Goal: Obtain resource: Download file/media

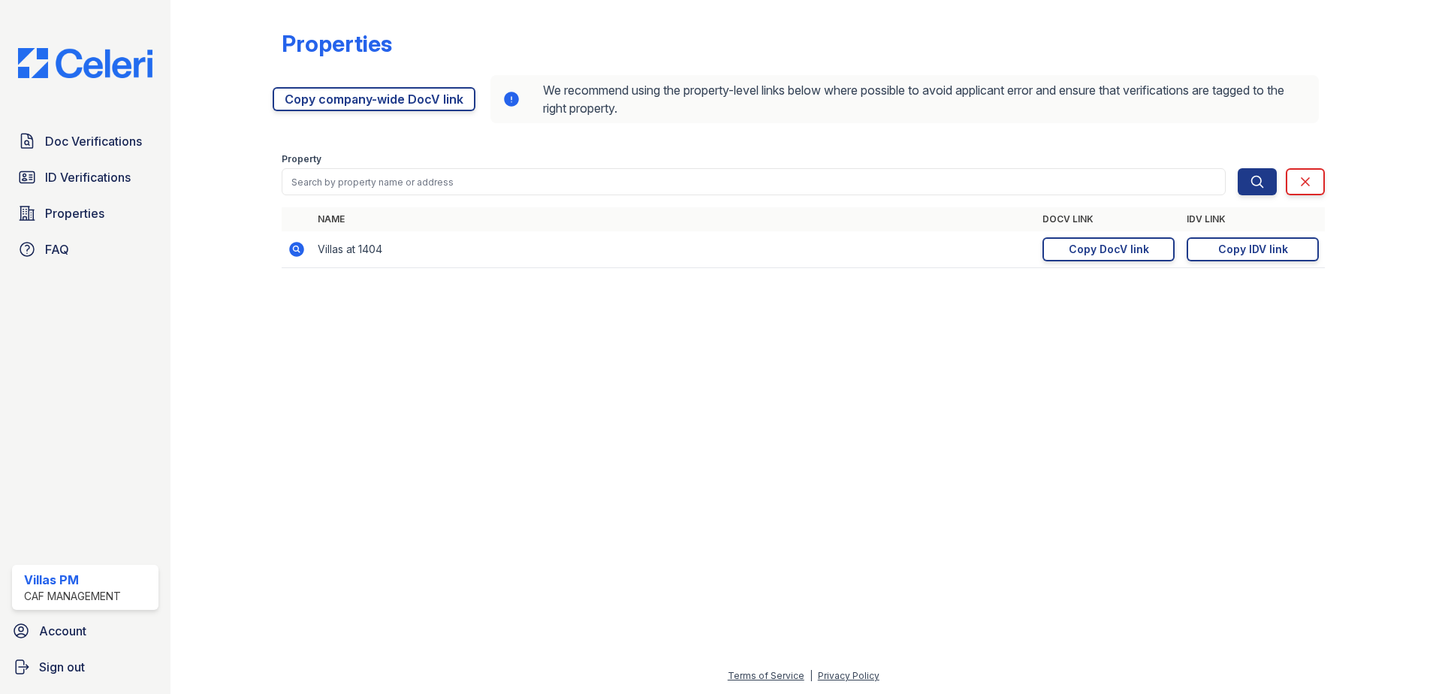
click at [366, 254] on td "Villas at 1404" at bounding box center [674, 249] width 725 height 37
click at [96, 153] on link "Doc Verifications" at bounding box center [85, 141] width 146 height 30
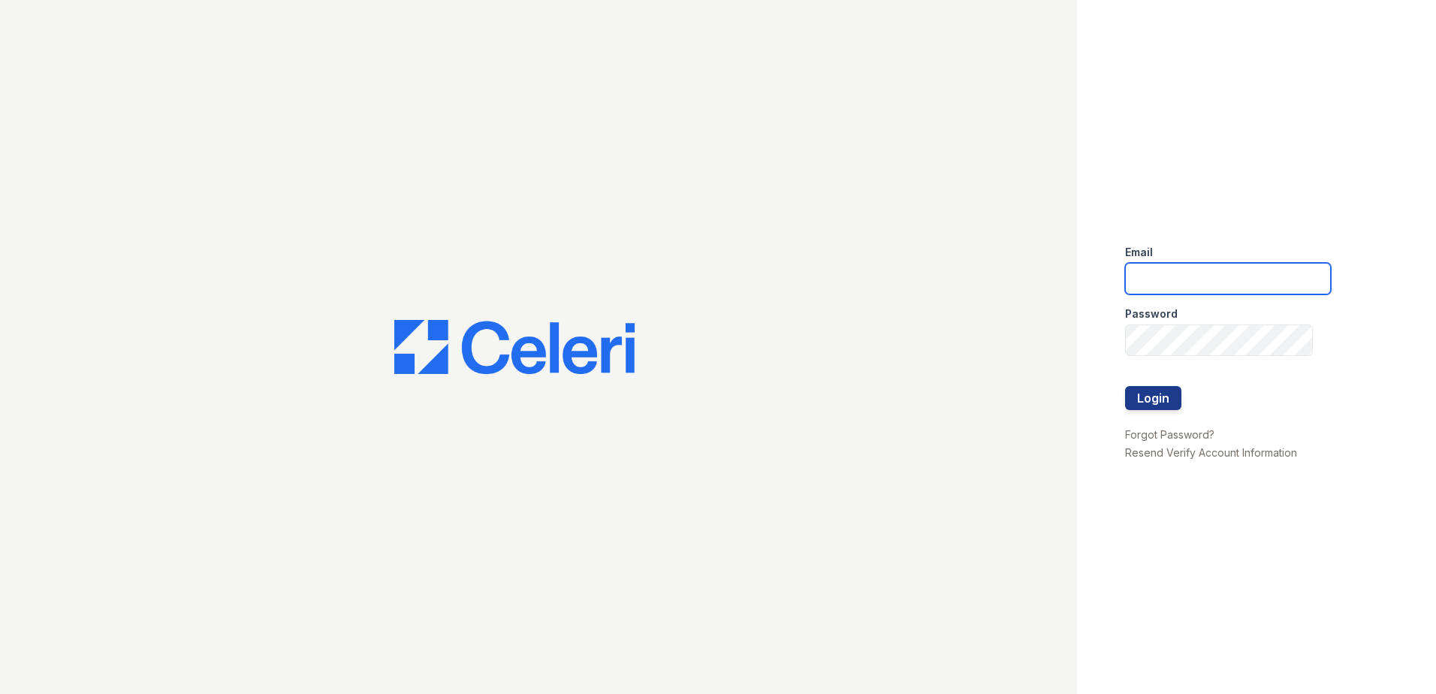
type input "villas.pm@cafmanagement.com"
click at [1161, 400] on button "Login" at bounding box center [1153, 398] width 56 height 24
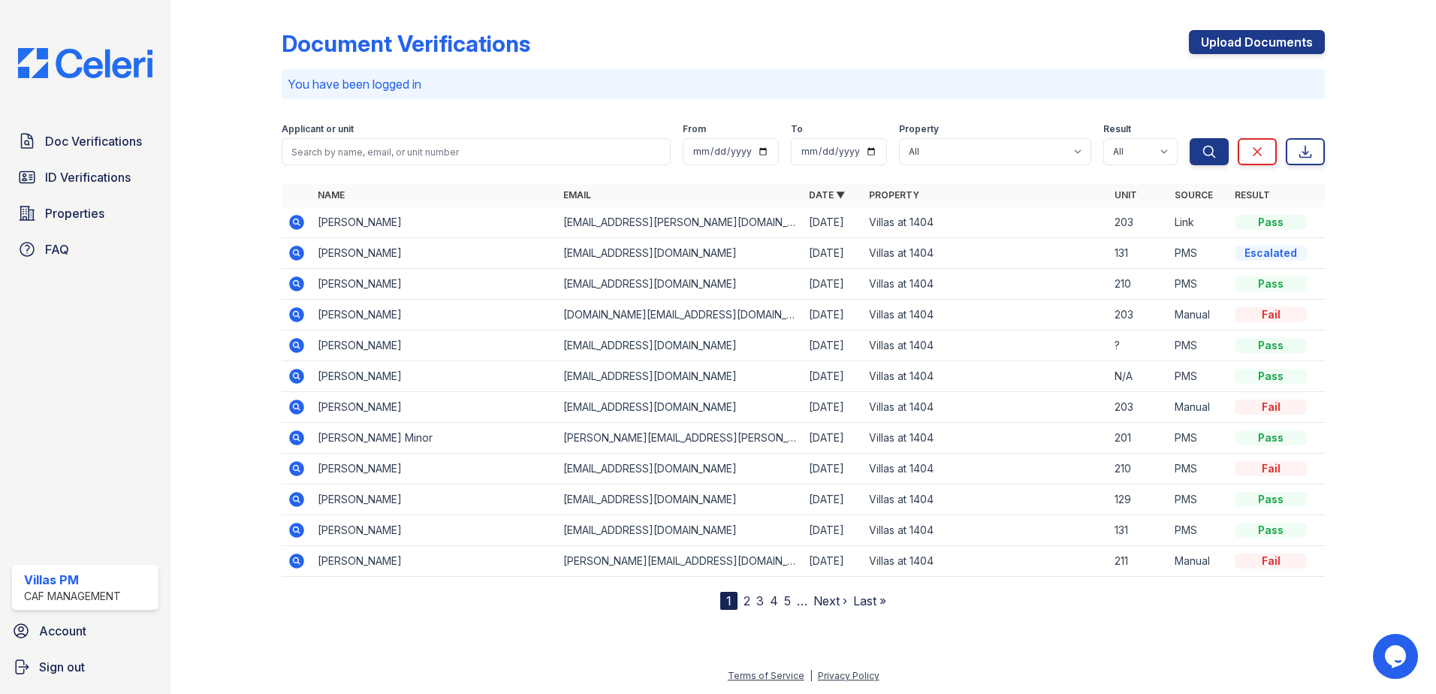
click at [294, 315] on icon at bounding box center [296, 314] width 4 height 4
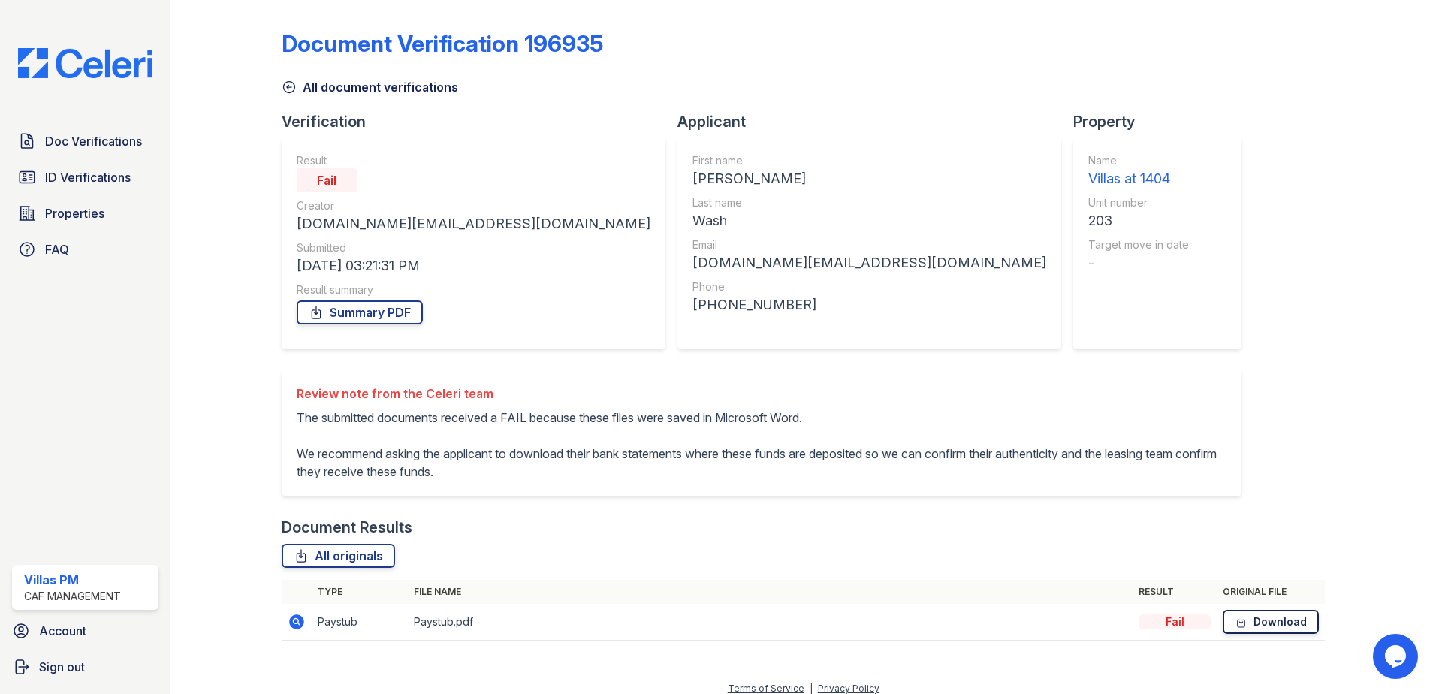
click at [1255, 627] on link "Download" at bounding box center [1271, 622] width 96 height 24
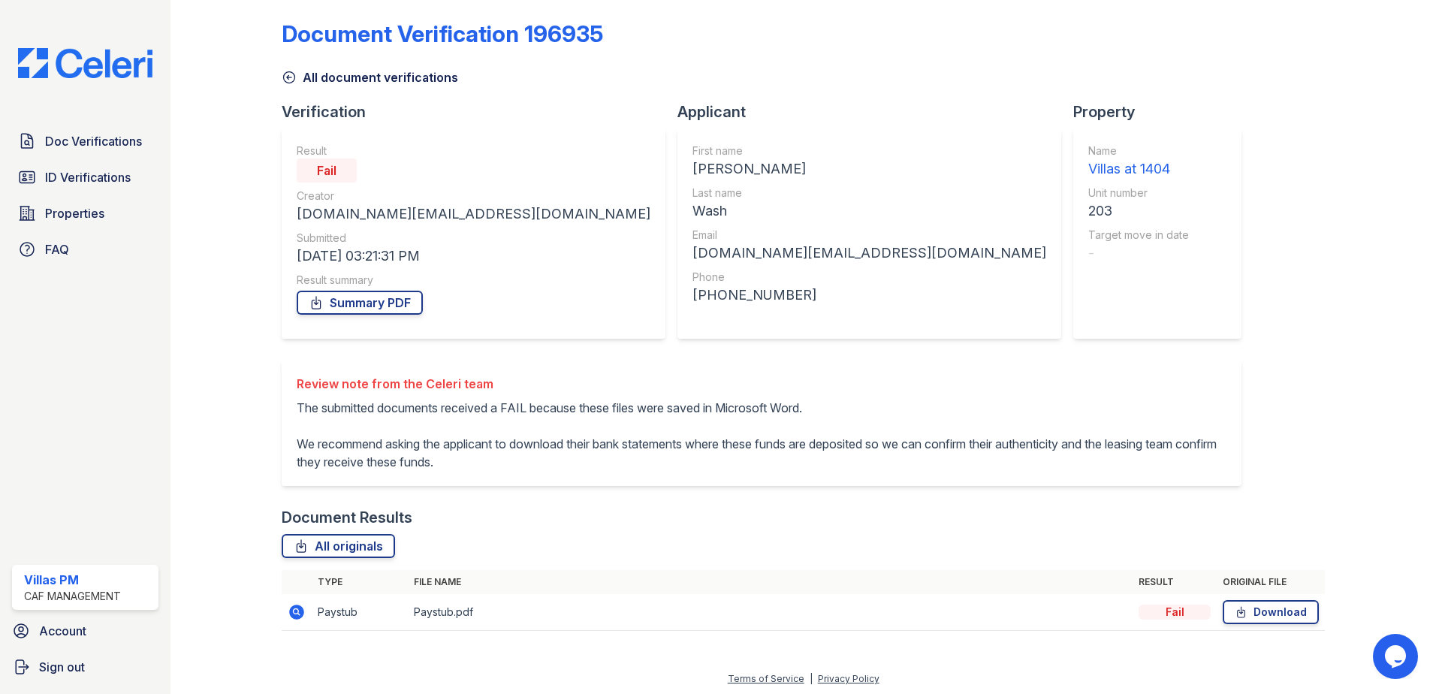
scroll to position [13, 0]
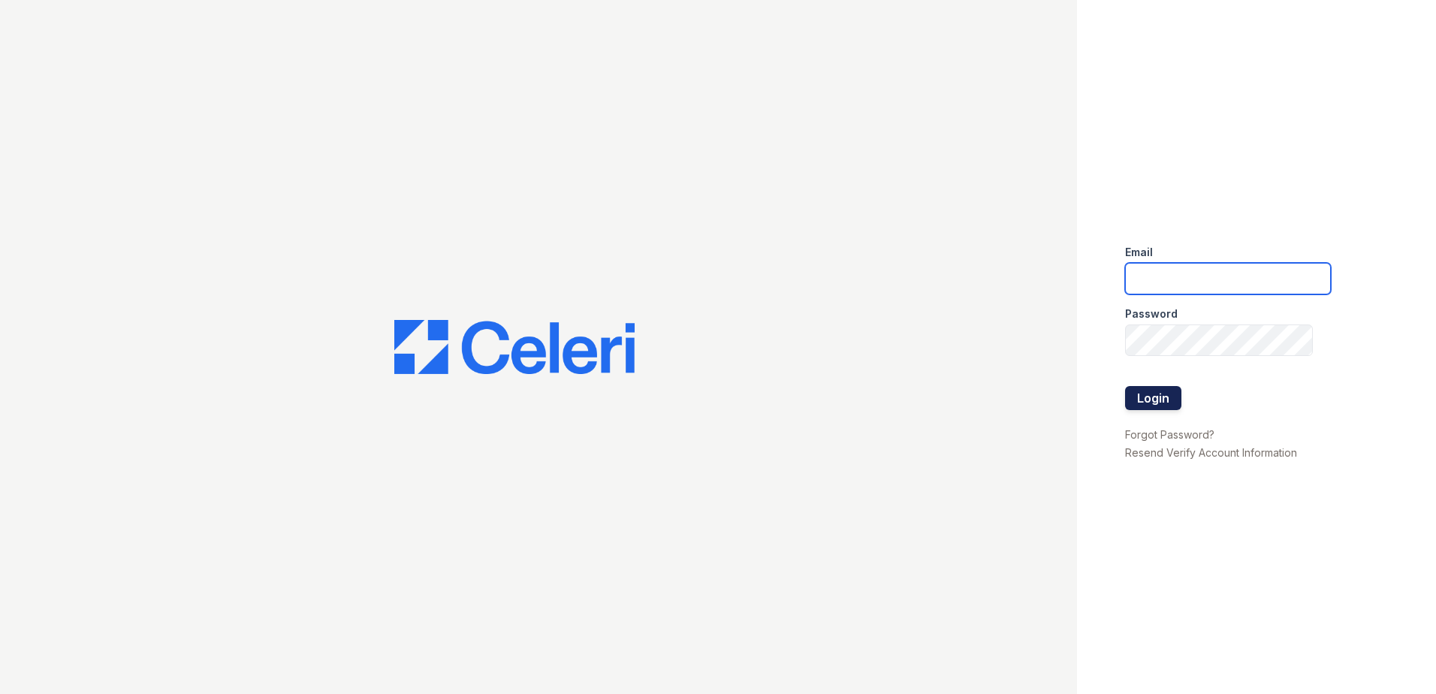
type input "[DOMAIN_NAME][EMAIL_ADDRESS][DOMAIN_NAME]"
click at [1163, 402] on button "Login" at bounding box center [1153, 398] width 56 height 24
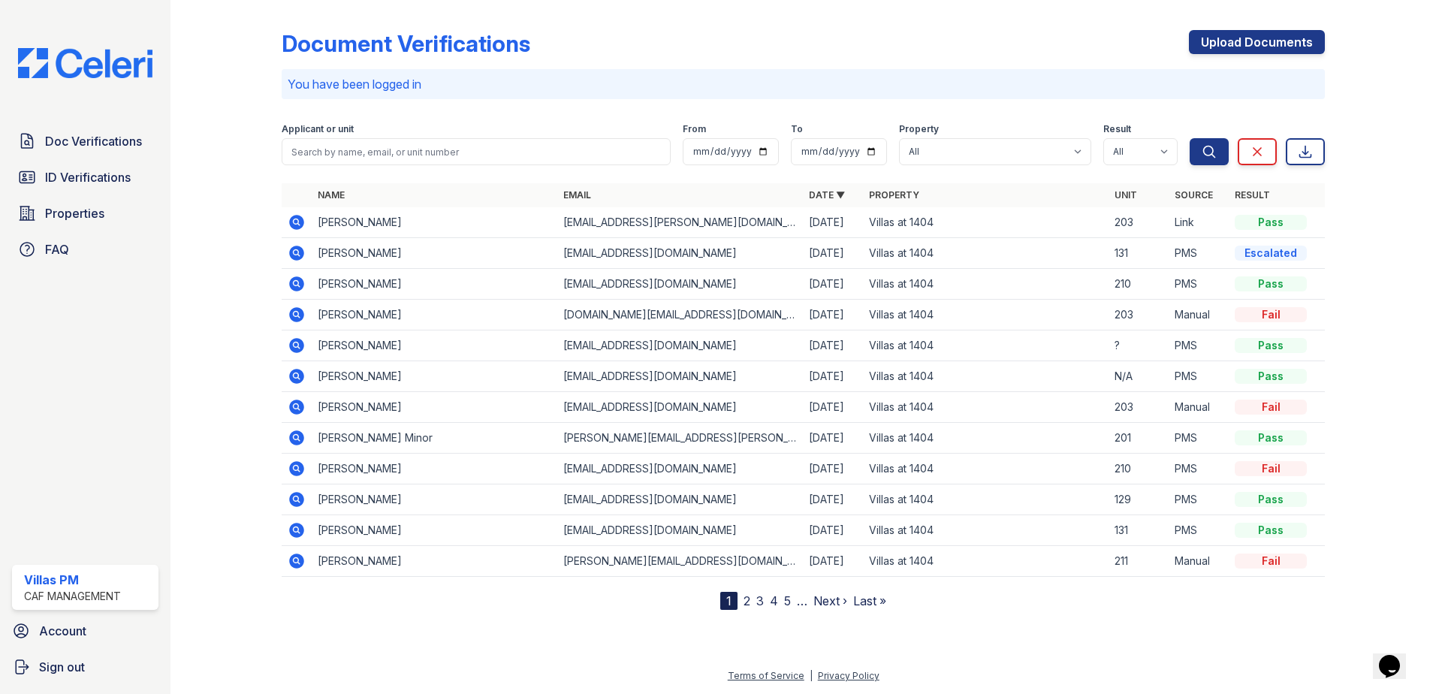
click at [291, 312] on icon at bounding box center [296, 314] width 15 height 15
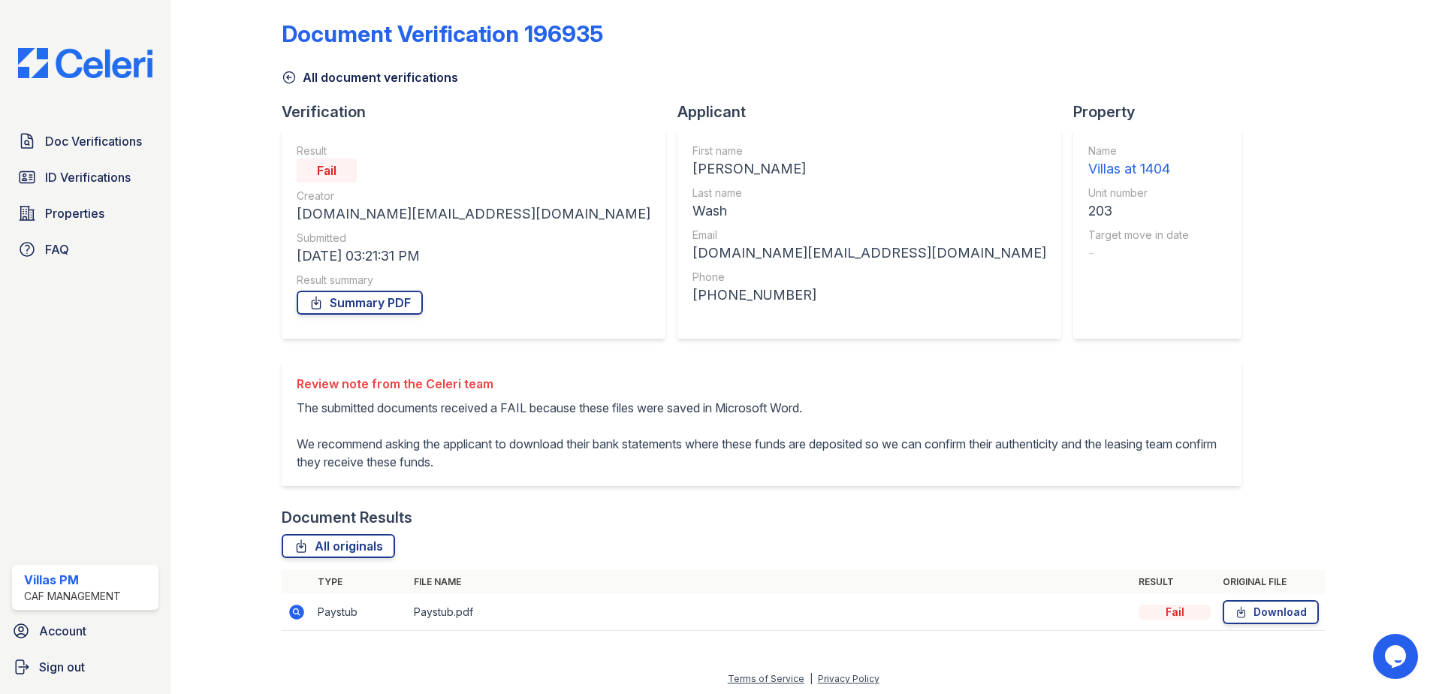
scroll to position [13, 0]
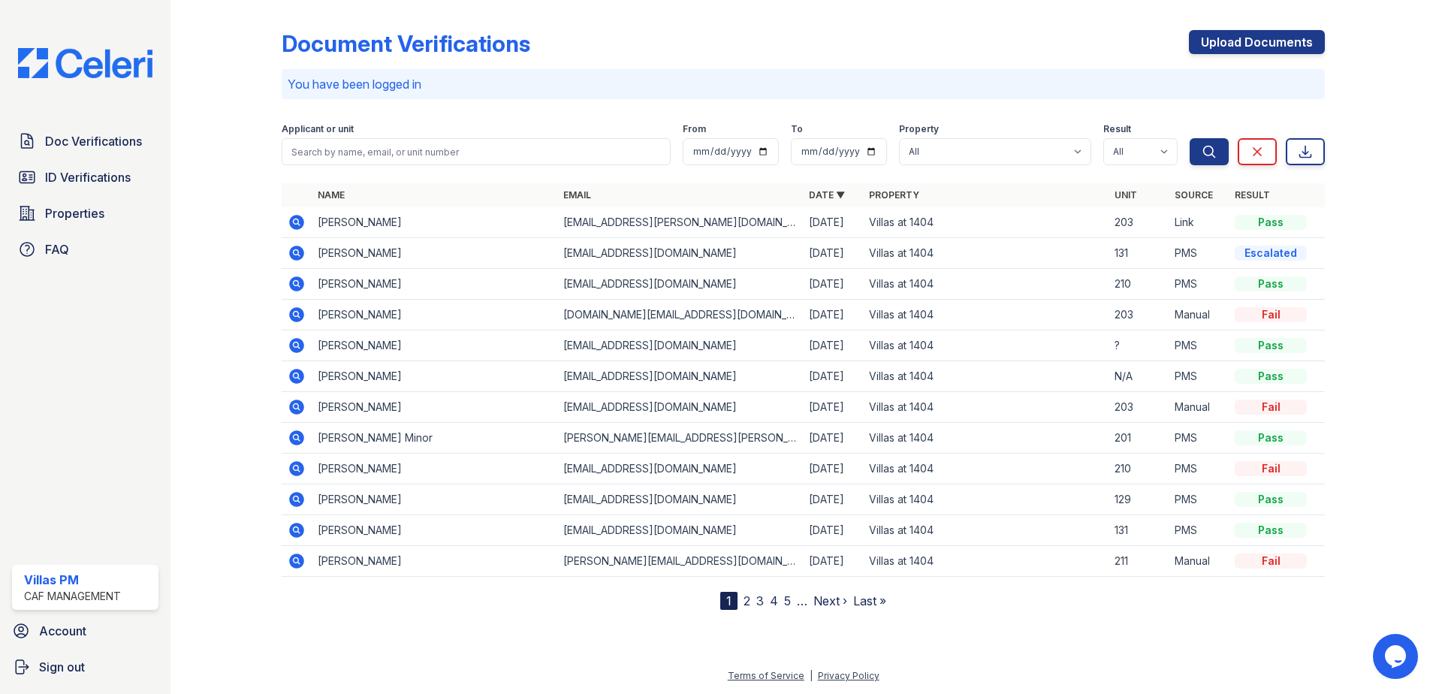
click at [300, 251] on icon at bounding box center [296, 253] width 15 height 15
click at [294, 315] on icon at bounding box center [296, 314] width 4 height 4
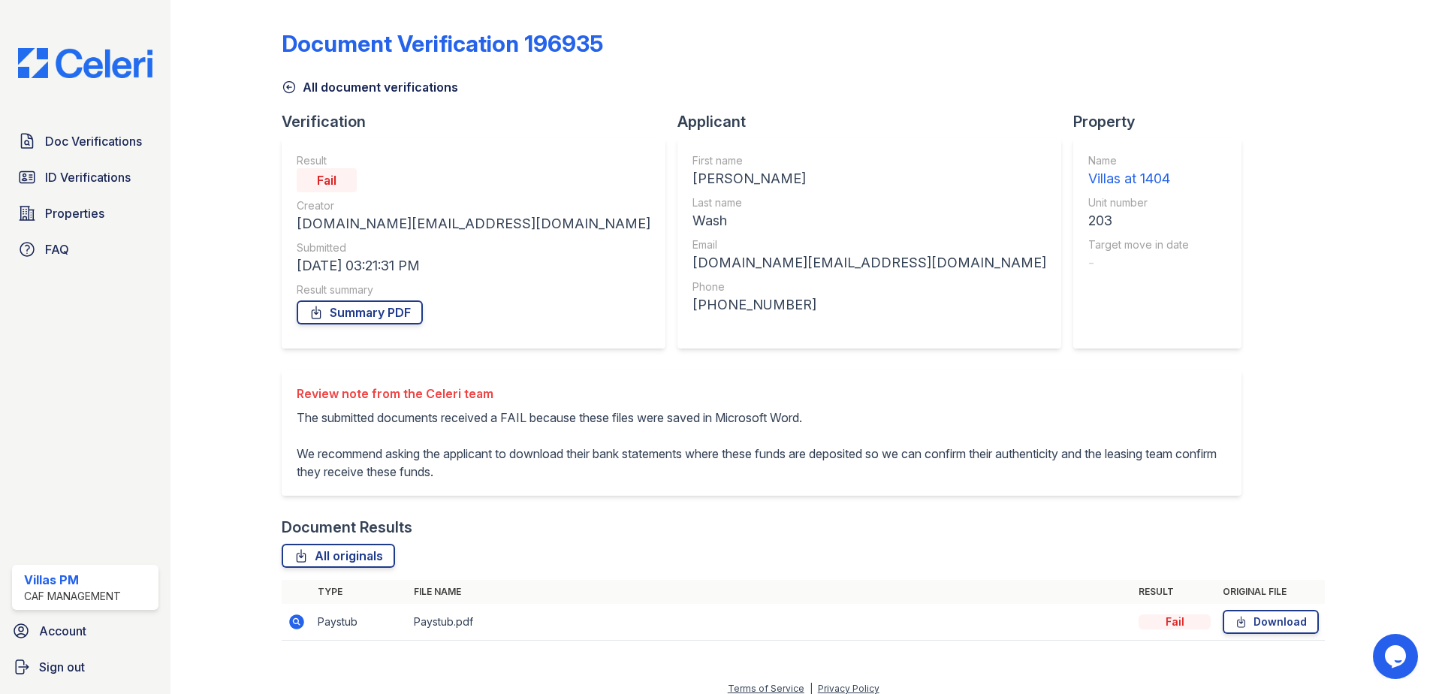
scroll to position [13, 0]
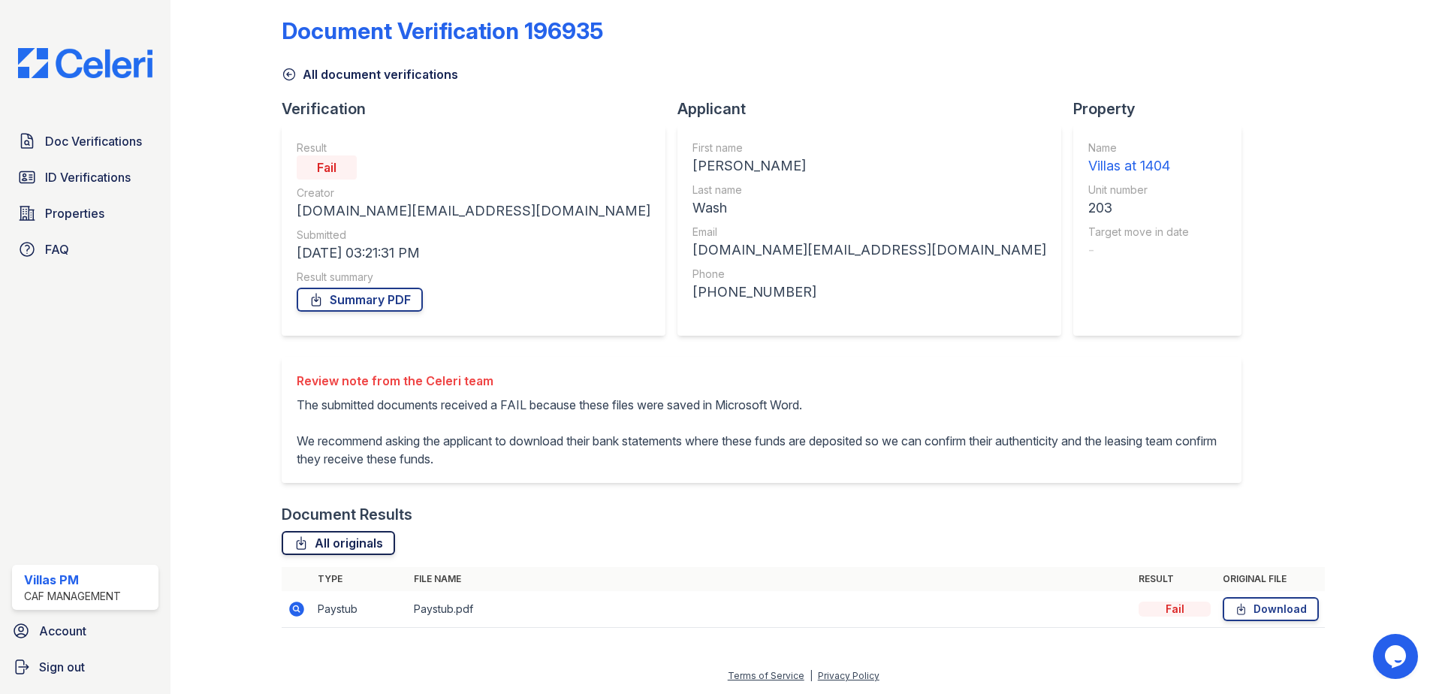
click at [353, 548] on link "All originals" at bounding box center [338, 543] width 113 height 24
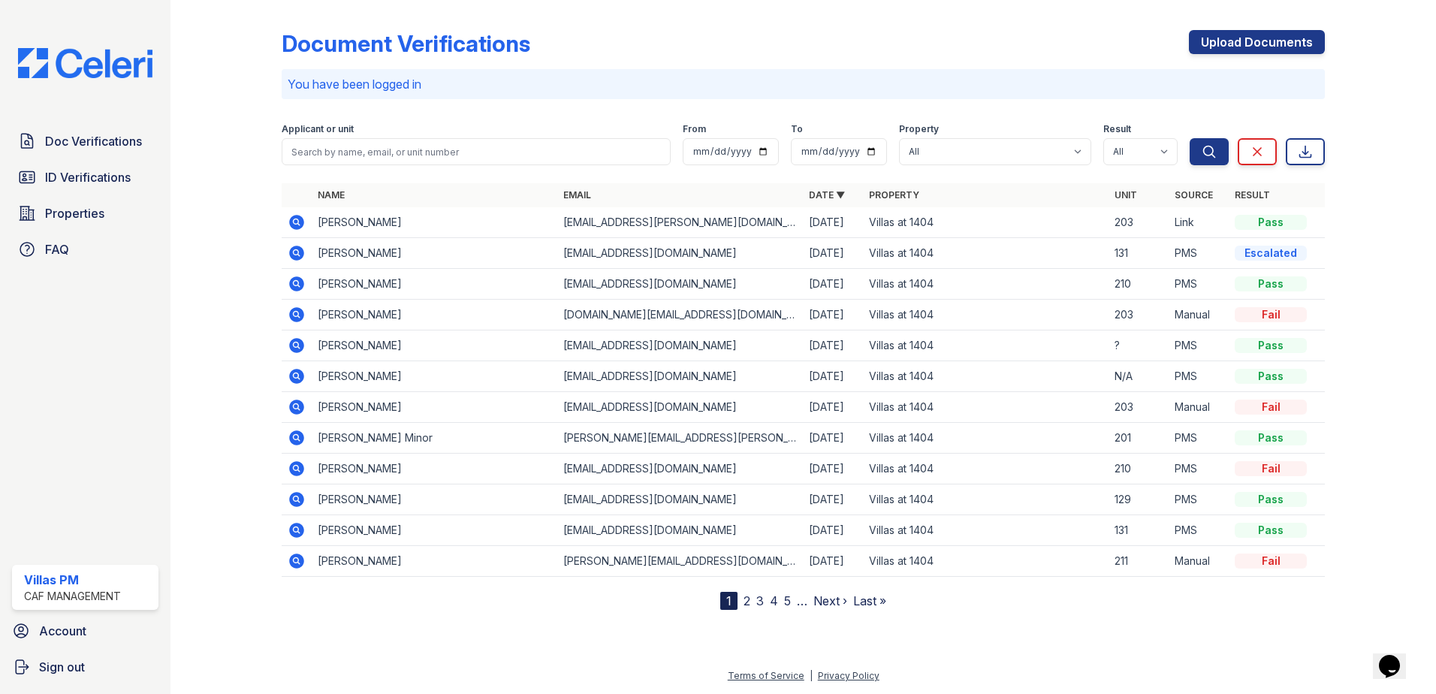
click at [298, 316] on icon at bounding box center [297, 315] width 18 height 18
click at [296, 222] on icon at bounding box center [296, 221] width 4 height 4
click at [297, 255] on icon at bounding box center [296, 253] width 15 height 15
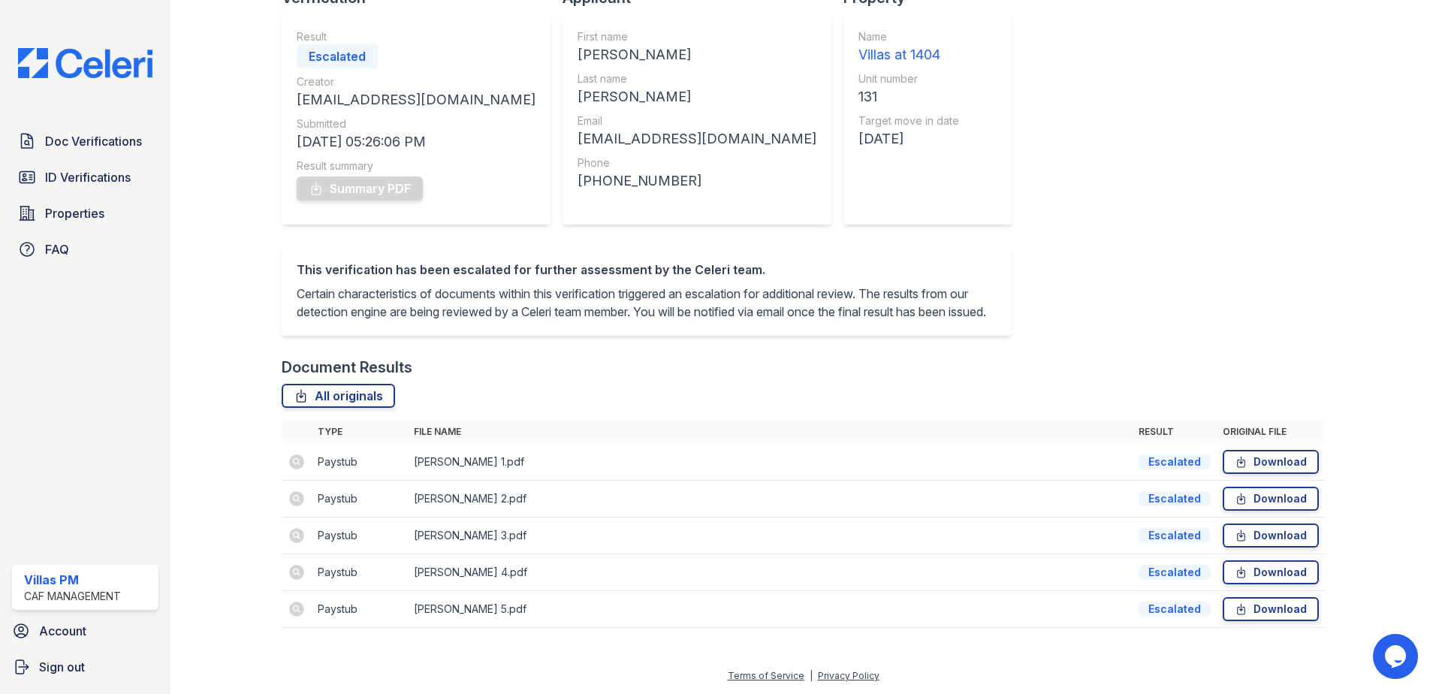
scroll to position [142, 0]
